Goal: Obtain resource: Obtain resource

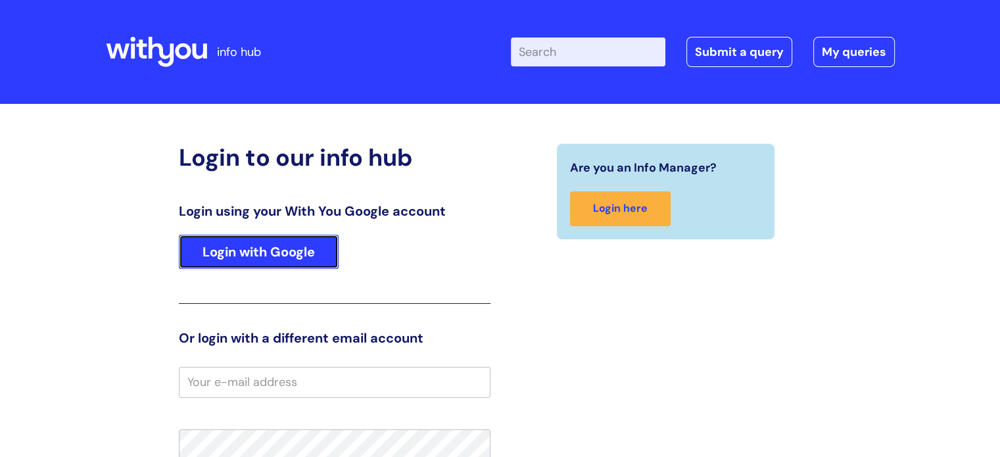
click at [257, 249] on link "Login with Google" at bounding box center [259, 252] width 160 height 34
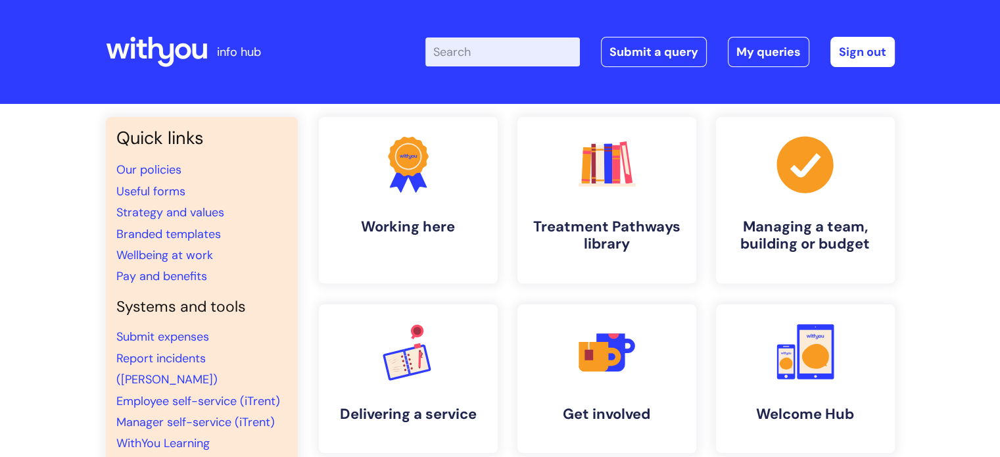
click at [502, 54] on input "Enter your search term here..." at bounding box center [502, 51] width 154 height 29
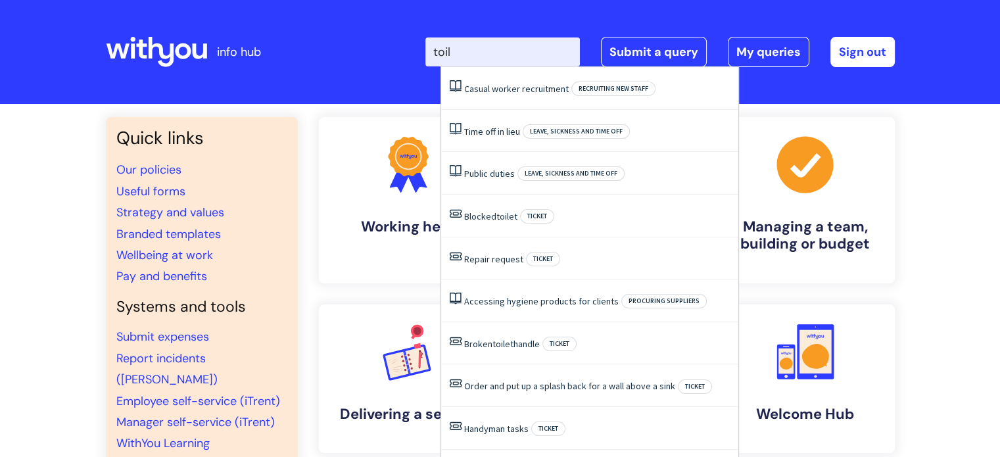
type input "toil"
click button "Search" at bounding box center [0, 0] width 0 height 0
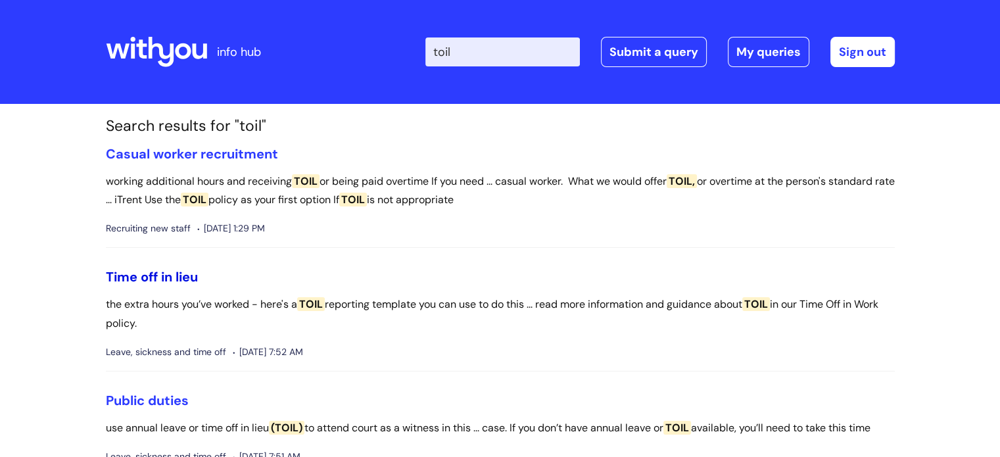
click at [175, 276] on link "Time off in lieu" at bounding box center [152, 276] width 92 height 17
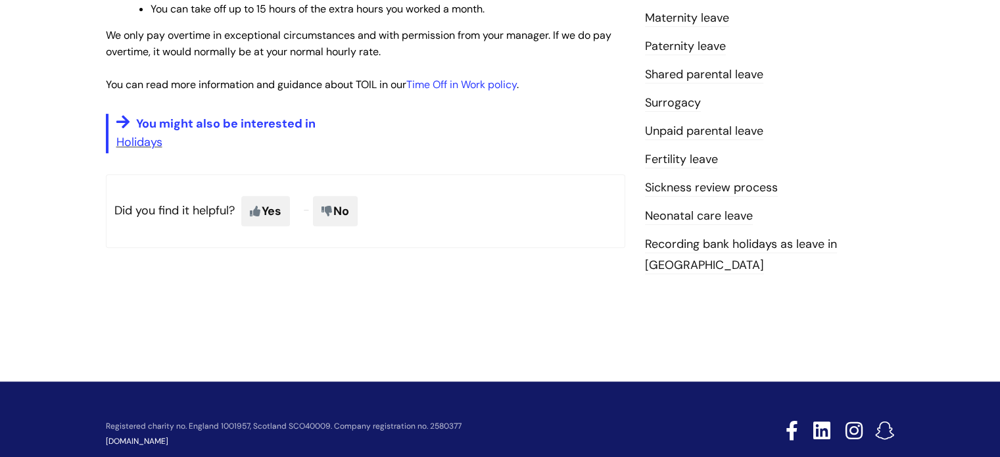
scroll to position [263, 0]
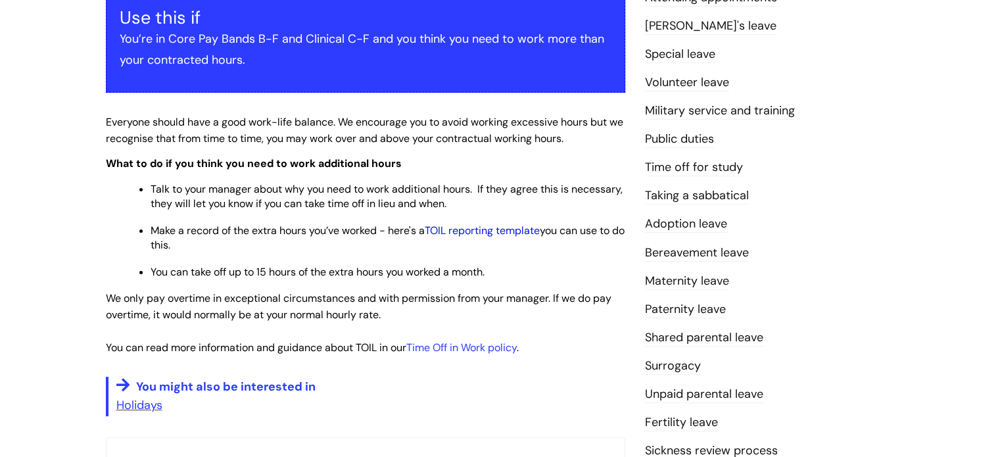
click at [529, 235] on link "TOIL reporting template" at bounding box center [482, 230] width 115 height 14
